Goal: Transaction & Acquisition: Purchase product/service

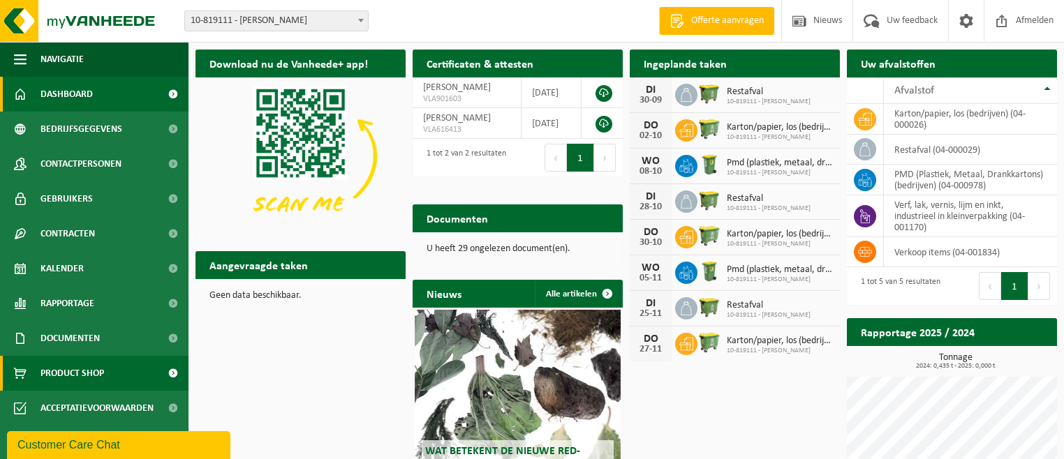
click at [78, 371] on span "Product Shop" at bounding box center [72, 373] width 64 height 35
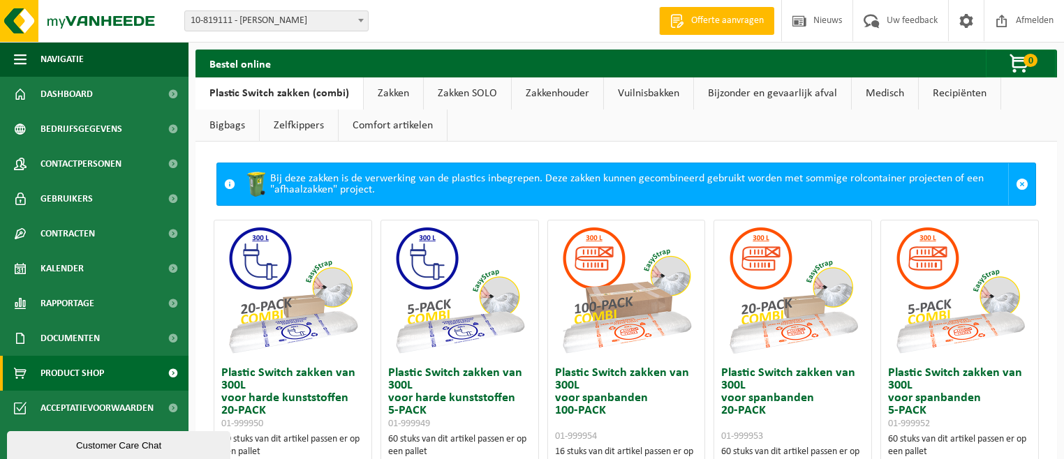
click at [390, 96] on link "Zakken" at bounding box center [393, 93] width 59 height 32
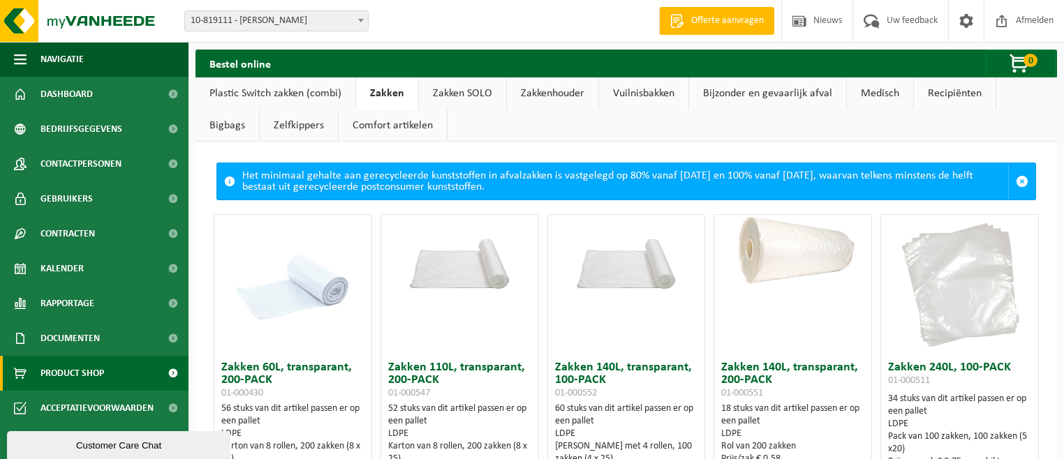
click at [449, 98] on link "Zakken SOLO" at bounding box center [462, 93] width 87 height 32
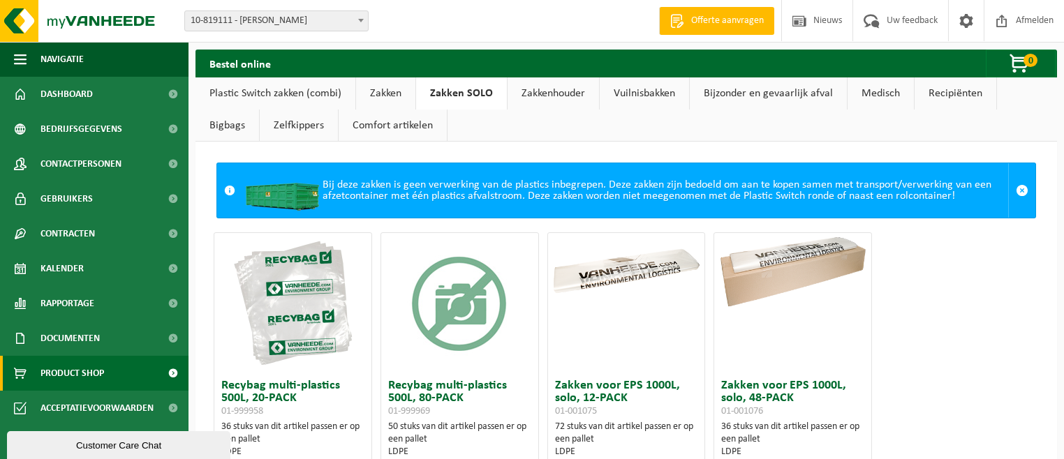
click at [388, 94] on link "Zakken" at bounding box center [385, 93] width 59 height 32
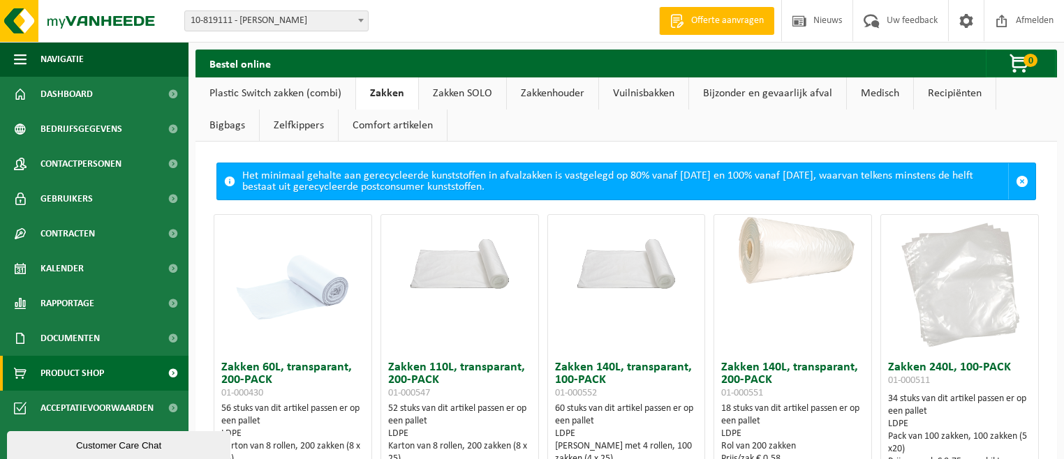
drag, startPoint x: 1061, startPoint y: 274, endPoint x: 1061, endPoint y: 255, distance: 18.2
click at [338, 124] on link "Comfort artikelen" at bounding box center [392, 126] width 108 height 32
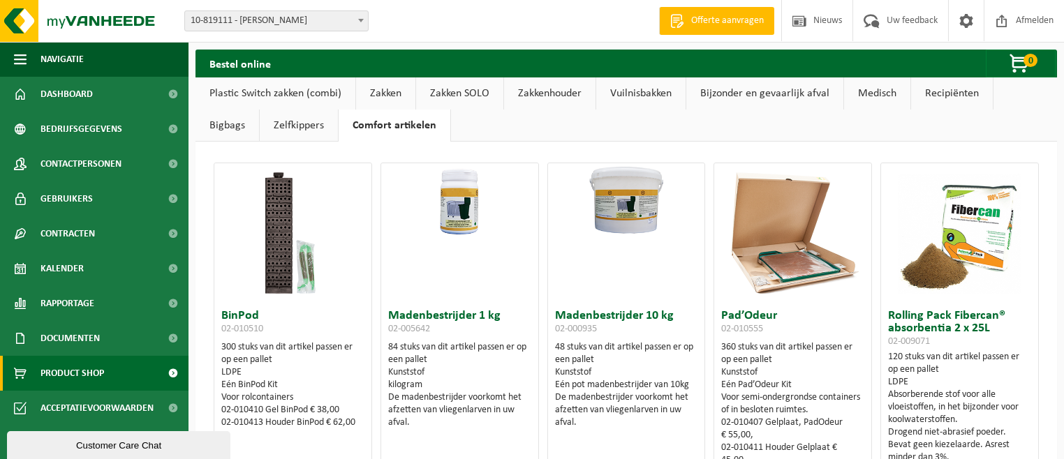
click at [262, 95] on link "Plastic Switch zakken (combi)" at bounding box center [275, 93] width 160 height 32
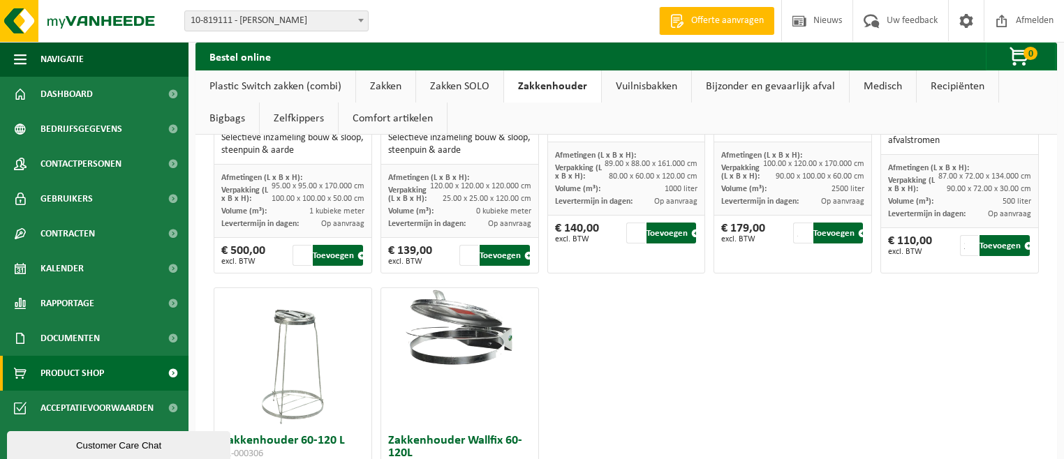
scroll to position [272, 0]
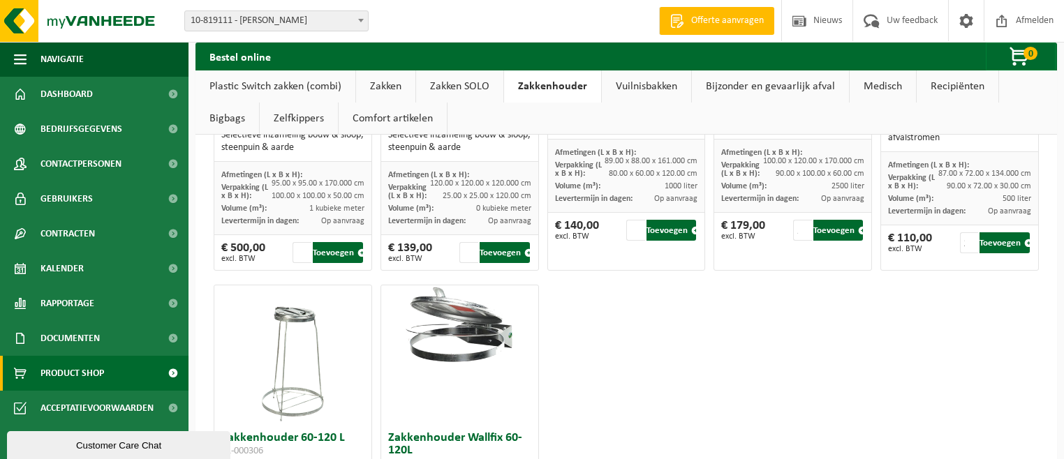
click at [313, 87] on link "Plastic Switch zakken (combi)" at bounding box center [275, 86] width 160 height 32
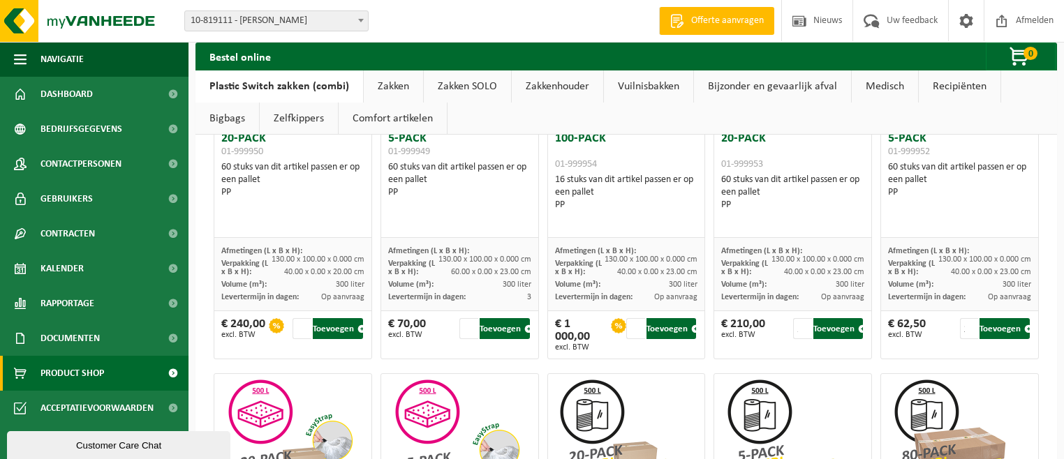
click at [386, 84] on link "Zakken" at bounding box center [393, 86] width 59 height 32
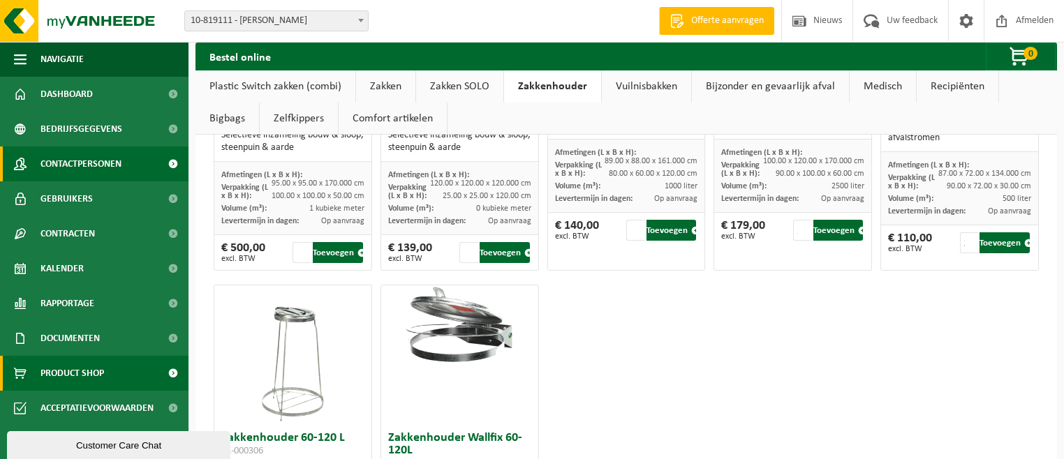
click at [171, 167] on span at bounding box center [172, 164] width 31 height 35
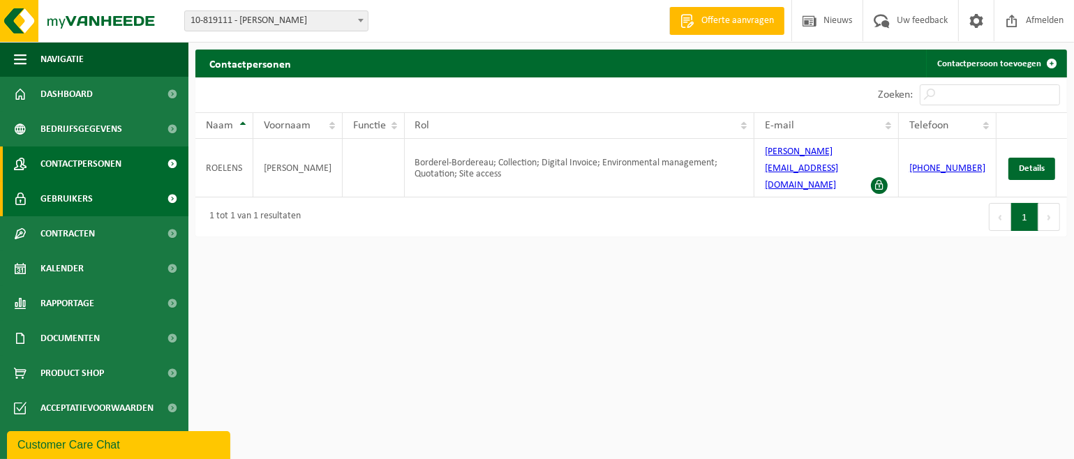
click at [174, 198] on span at bounding box center [172, 198] width 31 height 35
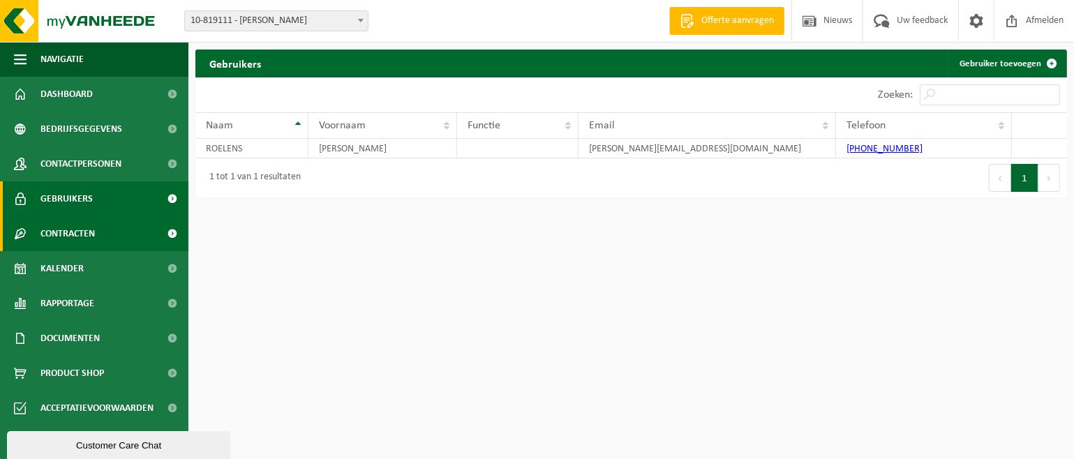
click at [171, 230] on span at bounding box center [172, 233] width 31 height 35
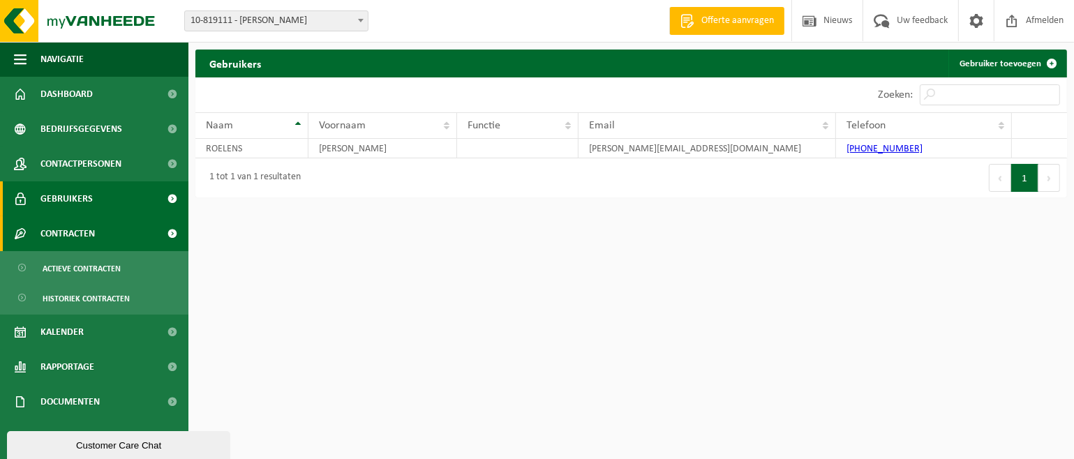
click at [165, 234] on span at bounding box center [172, 233] width 31 height 35
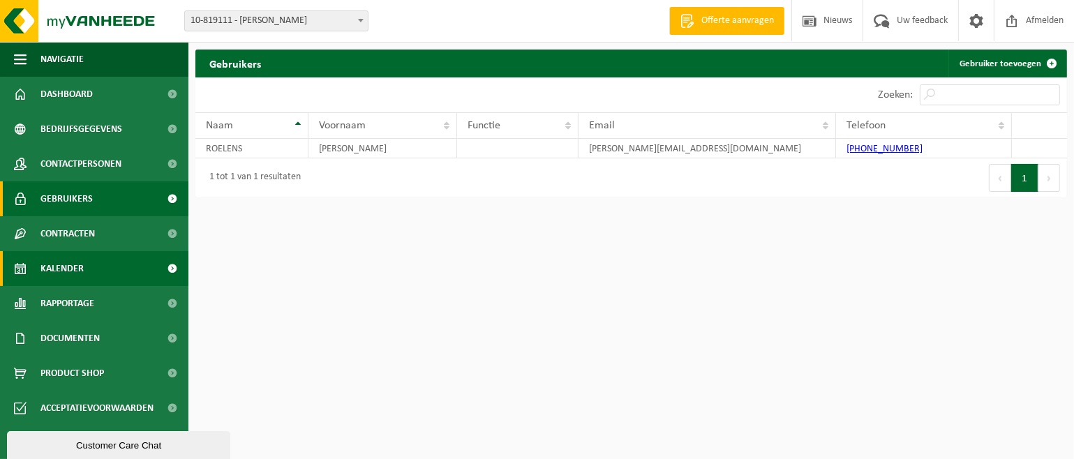
click at [174, 269] on span at bounding box center [172, 268] width 31 height 35
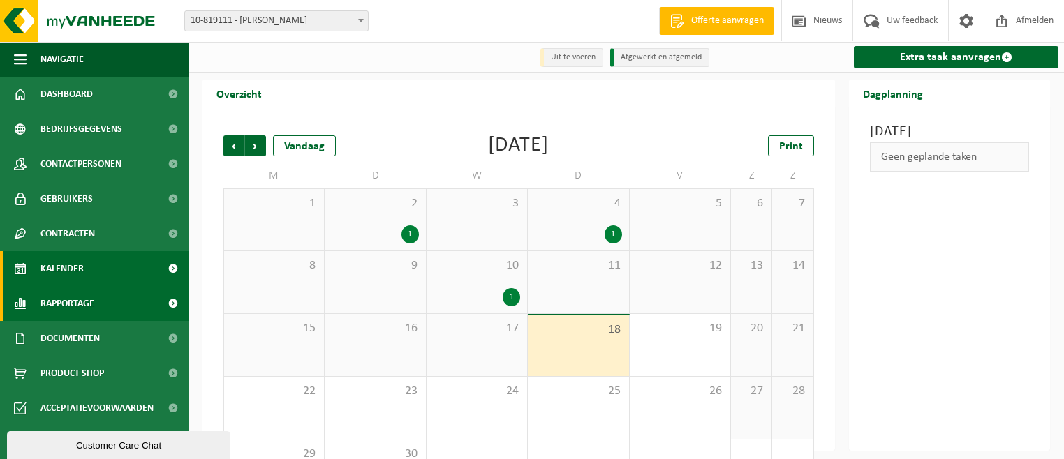
click at [172, 301] on span at bounding box center [172, 303] width 31 height 35
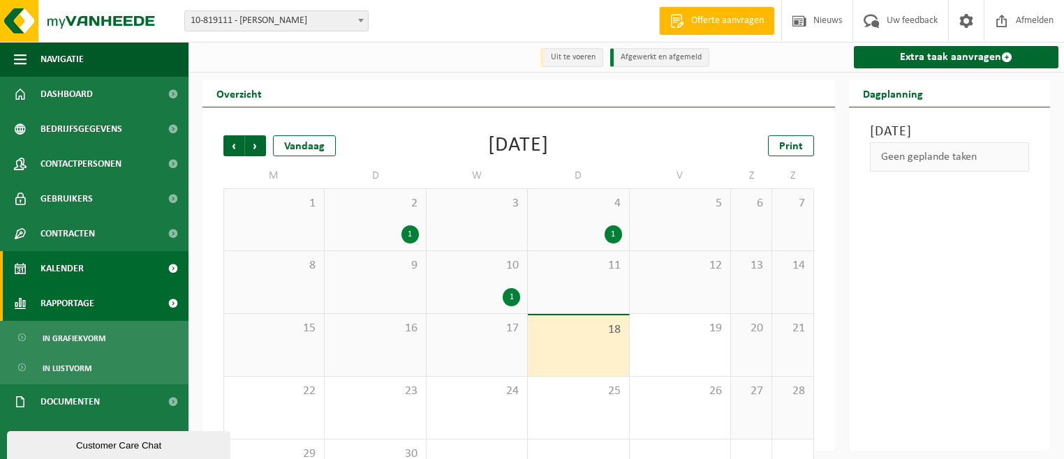
click at [165, 303] on span at bounding box center [172, 303] width 31 height 35
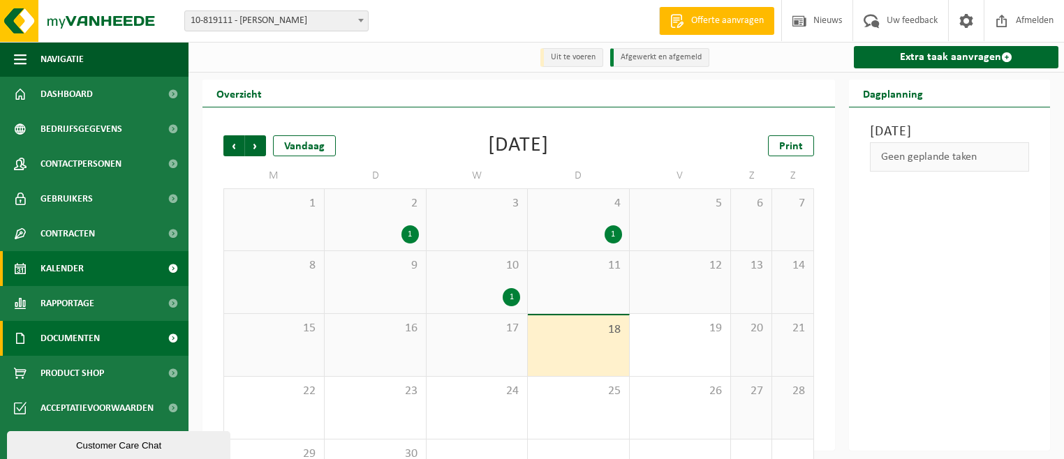
click at [170, 336] on span at bounding box center [172, 338] width 31 height 35
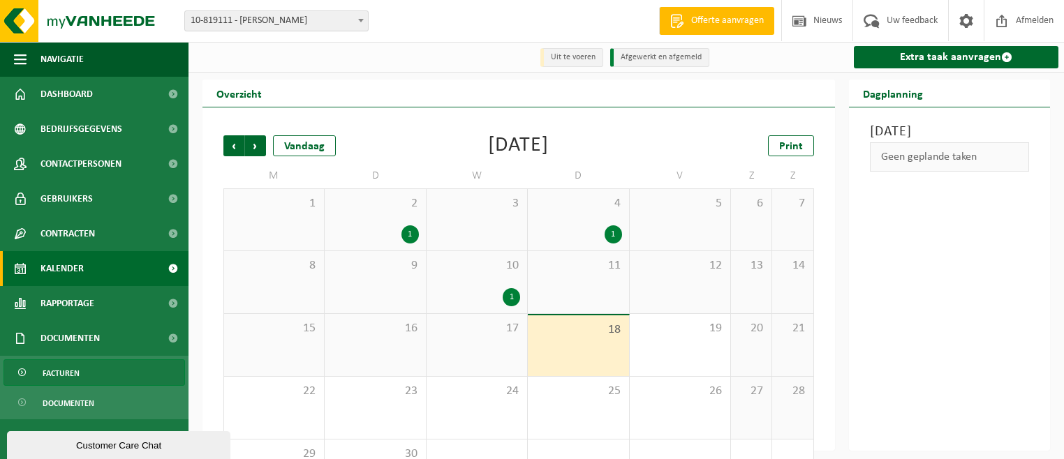
click at [61, 371] on span "Facturen" at bounding box center [61, 373] width 37 height 27
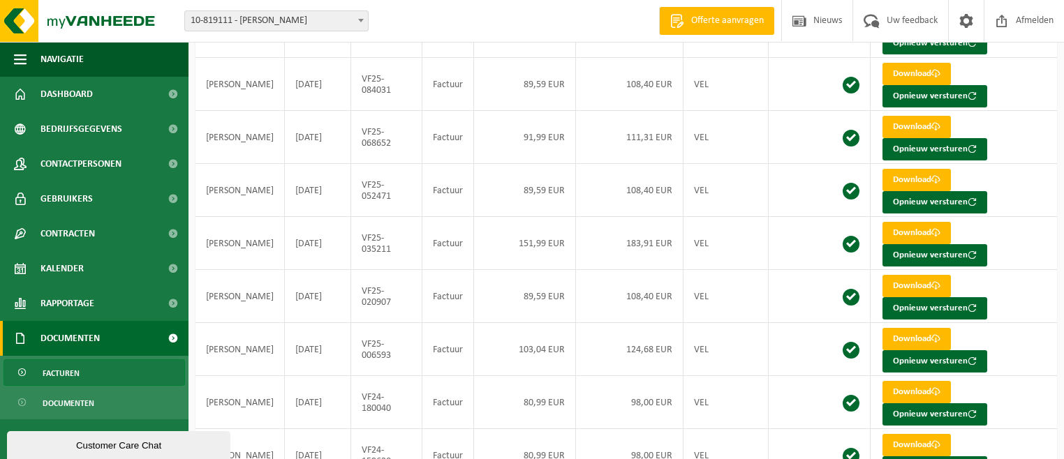
scroll to position [223, 0]
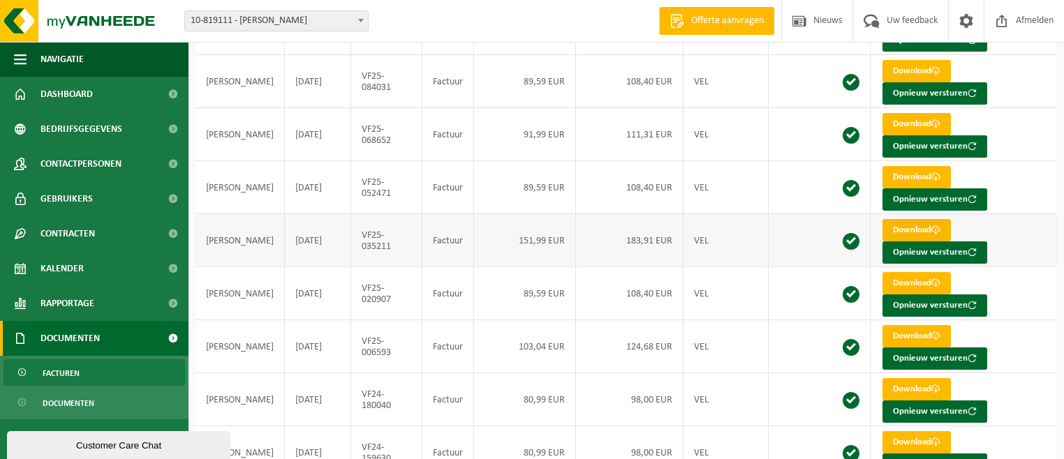
click at [916, 228] on link "Download" at bounding box center [916, 230] width 68 height 22
click at [907, 228] on link "Download" at bounding box center [916, 230] width 68 height 22
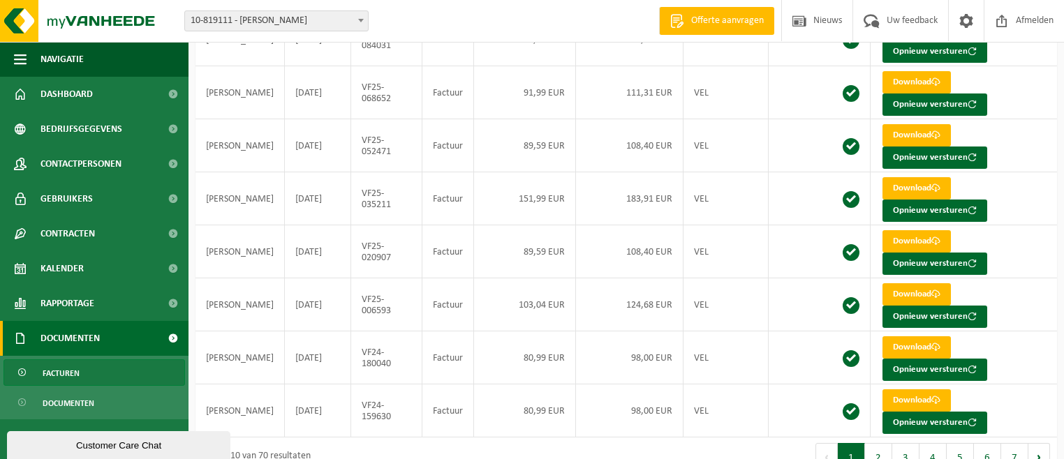
scroll to position [291, 0]
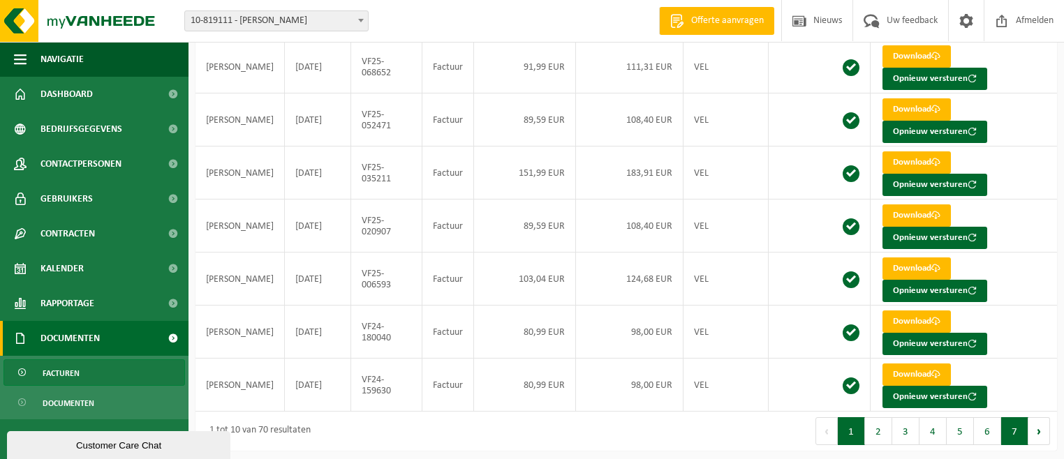
click at [1013, 429] on button "7" at bounding box center [1014, 431] width 27 height 28
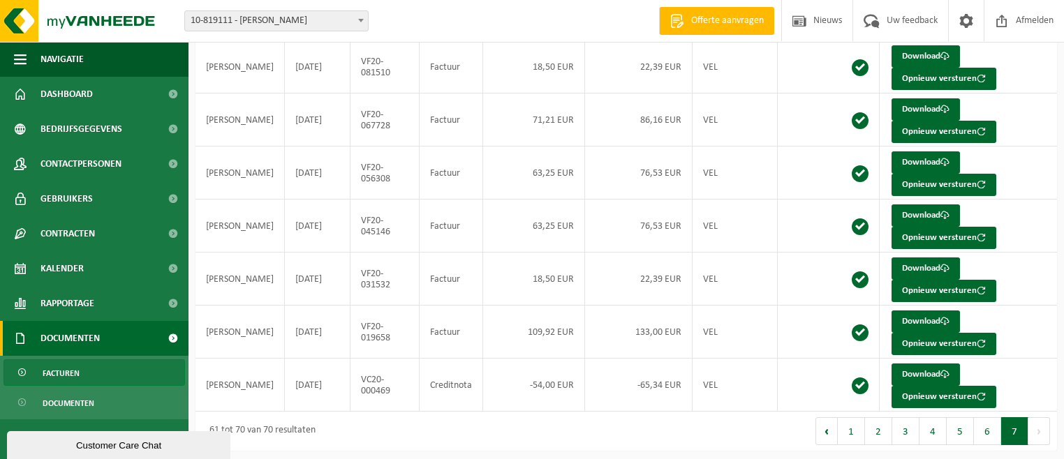
drag, startPoint x: 1061, startPoint y: 186, endPoint x: 1065, endPoint y: 292, distance: 105.4
click at [932, 426] on button "4" at bounding box center [932, 431] width 27 height 28
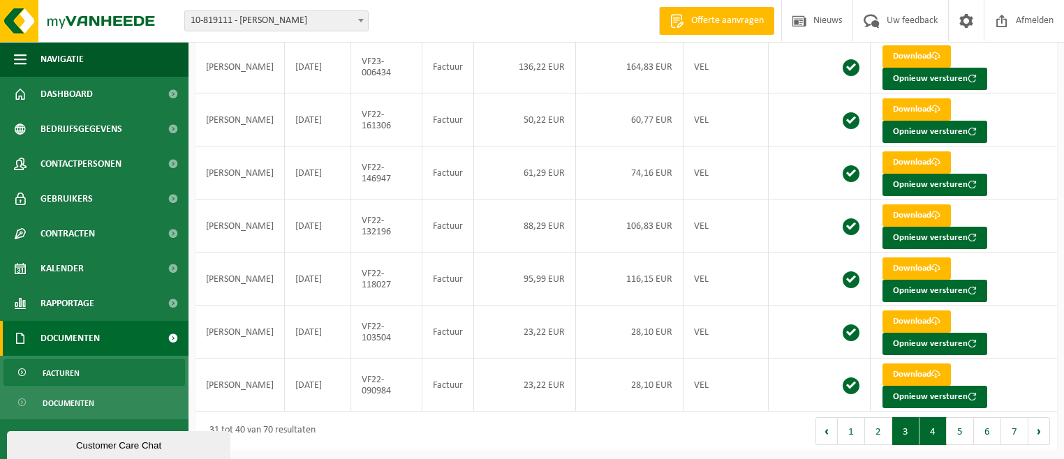
click at [913, 430] on button "3" at bounding box center [905, 431] width 27 height 28
click at [909, 158] on link "Download" at bounding box center [916, 162] width 68 height 22
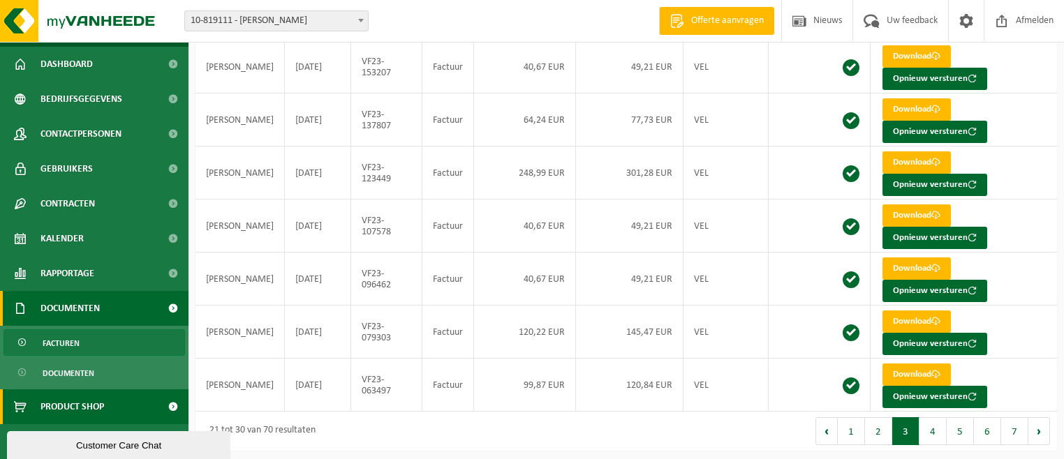
click at [64, 407] on span "Product Shop" at bounding box center [72, 406] width 64 height 35
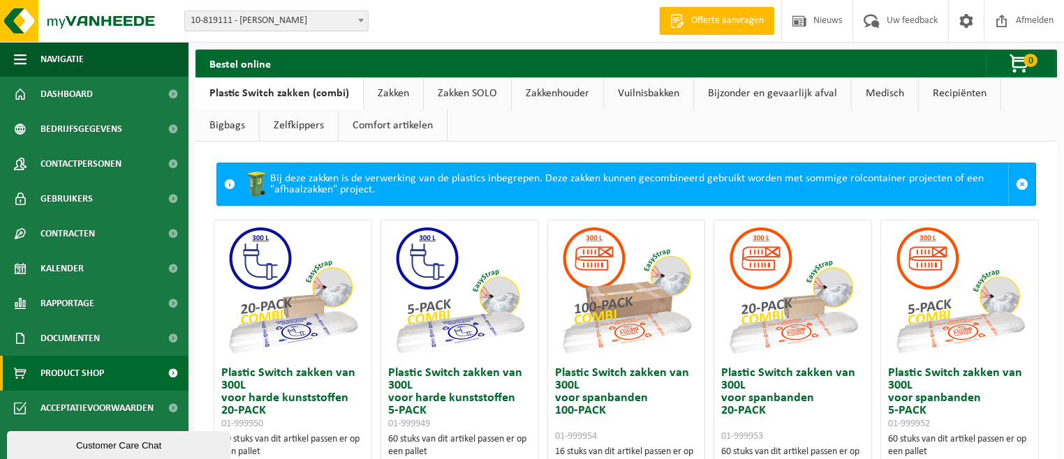
click at [301, 91] on link "Plastic Switch zakken (combi)" at bounding box center [278, 93] width 167 height 32
click at [275, 94] on link "Plastic Switch zakken (combi)" at bounding box center [278, 93] width 167 height 32
click at [963, 319] on img at bounding box center [960, 291] width 140 height 140
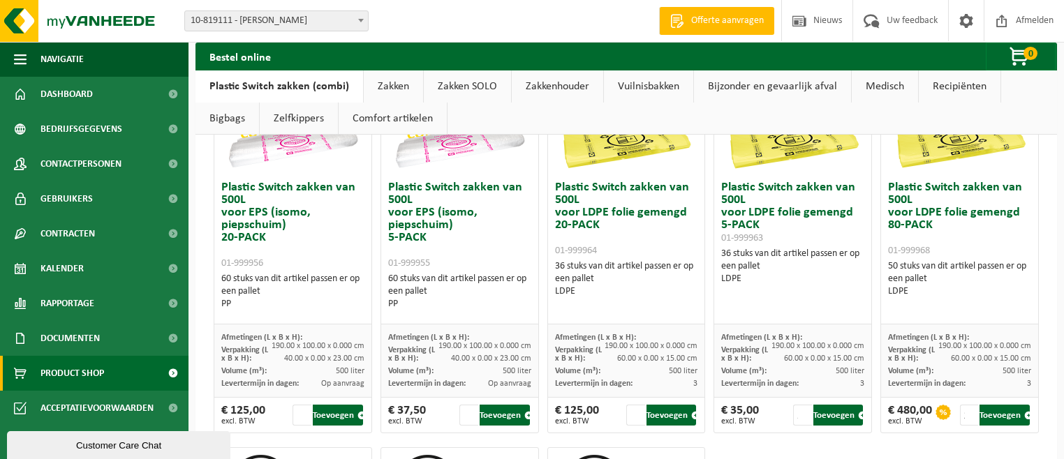
scroll to position [614, 0]
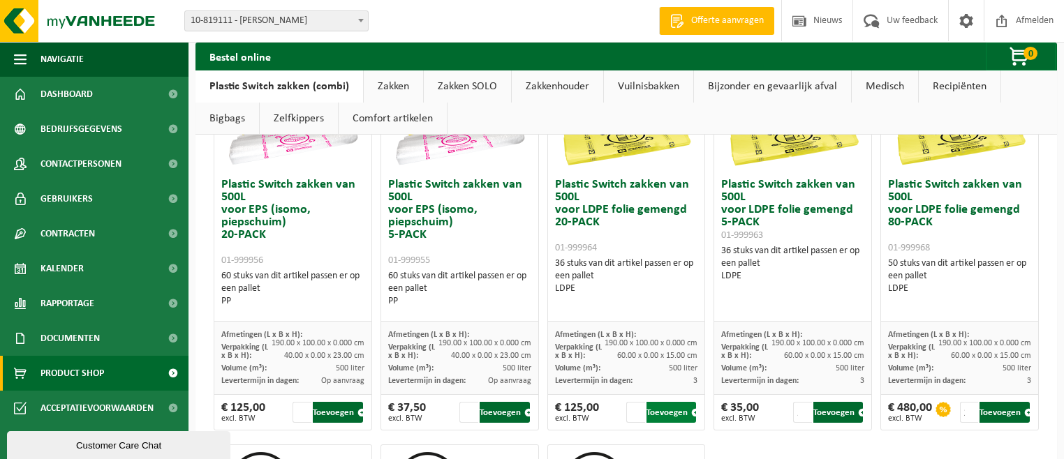
click at [666, 411] on button "Toevoegen" at bounding box center [671, 412] width 50 height 21
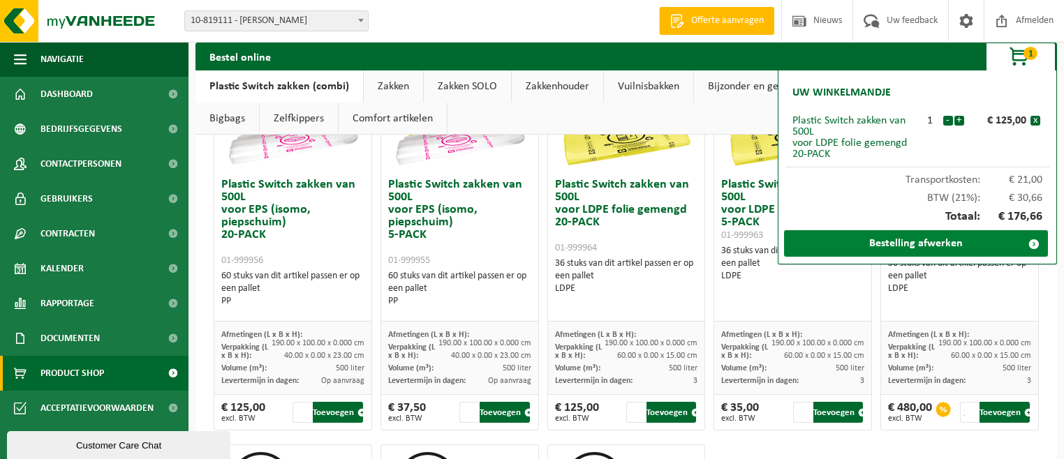
click at [928, 246] on link "Bestelling afwerken" at bounding box center [916, 243] width 264 height 27
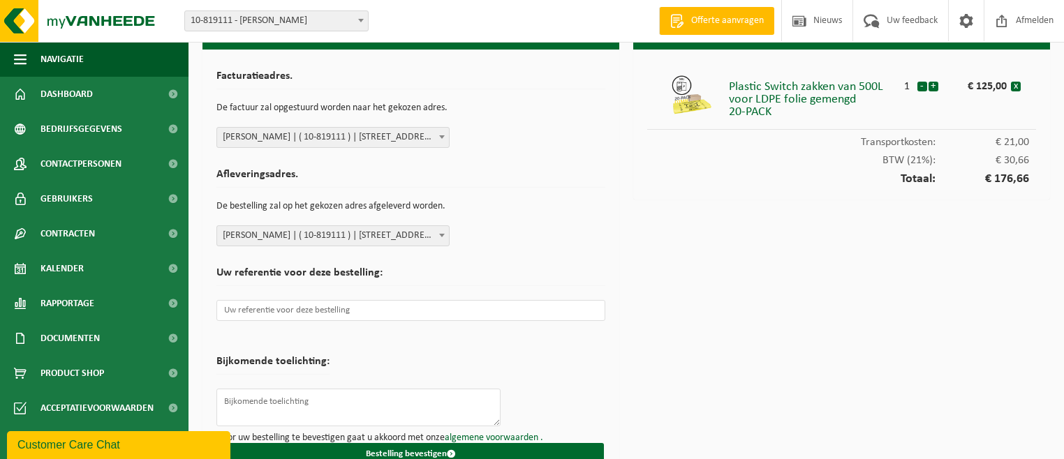
scroll to position [53, 0]
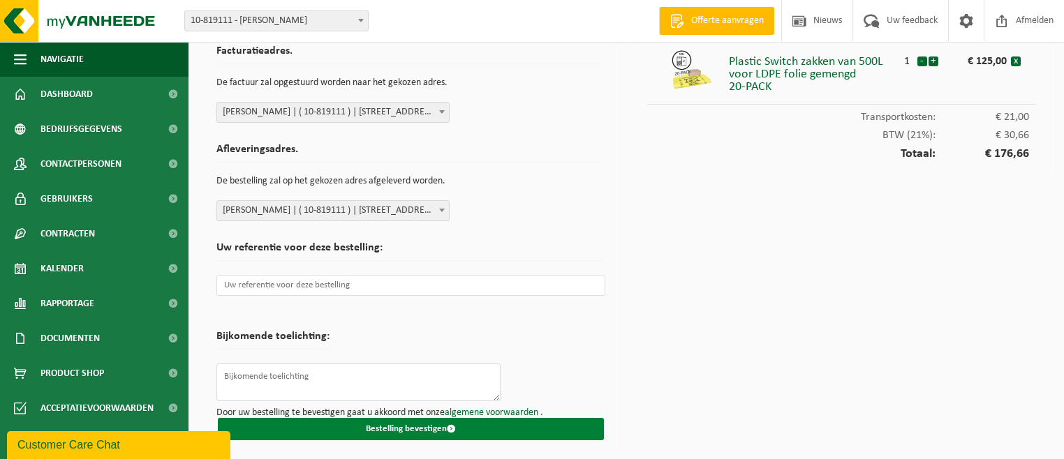
click at [413, 427] on button "Bestelling bevestigen" at bounding box center [411, 429] width 386 height 22
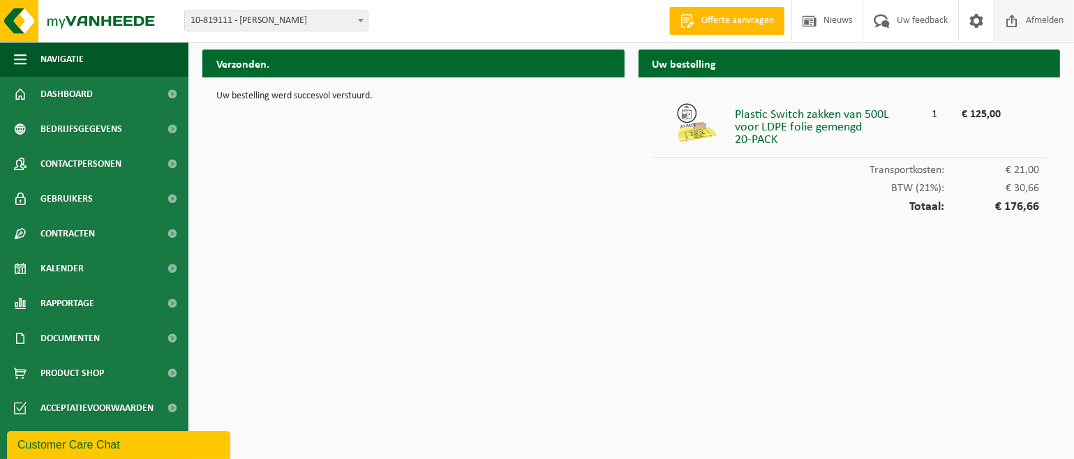
click at [1019, 20] on span at bounding box center [1011, 20] width 21 height 41
